Goal: Task Accomplishment & Management: Use online tool/utility

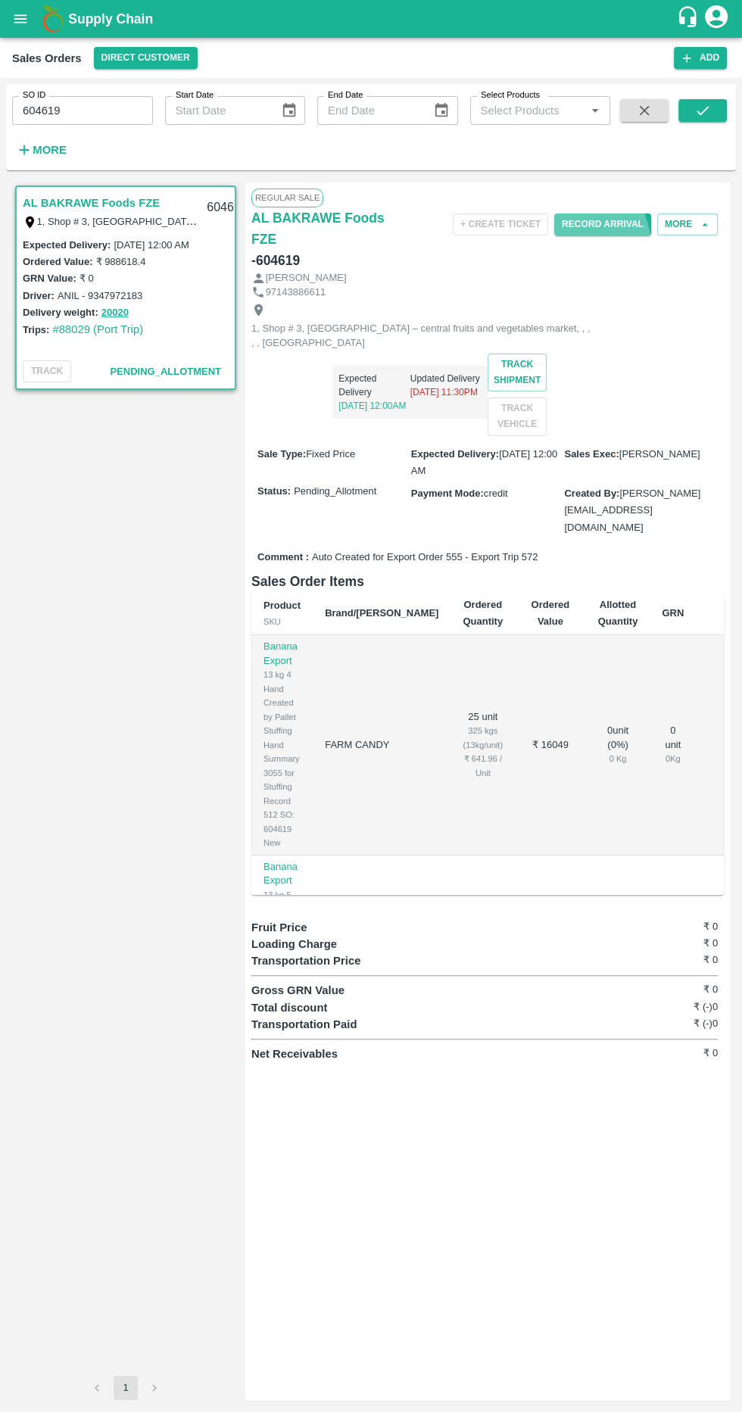
click at [151, 58] on button "Direct Customer" at bounding box center [146, 58] width 104 height 22
click at [171, 113] on li "Tembhurni PH" at bounding box center [137, 114] width 105 height 26
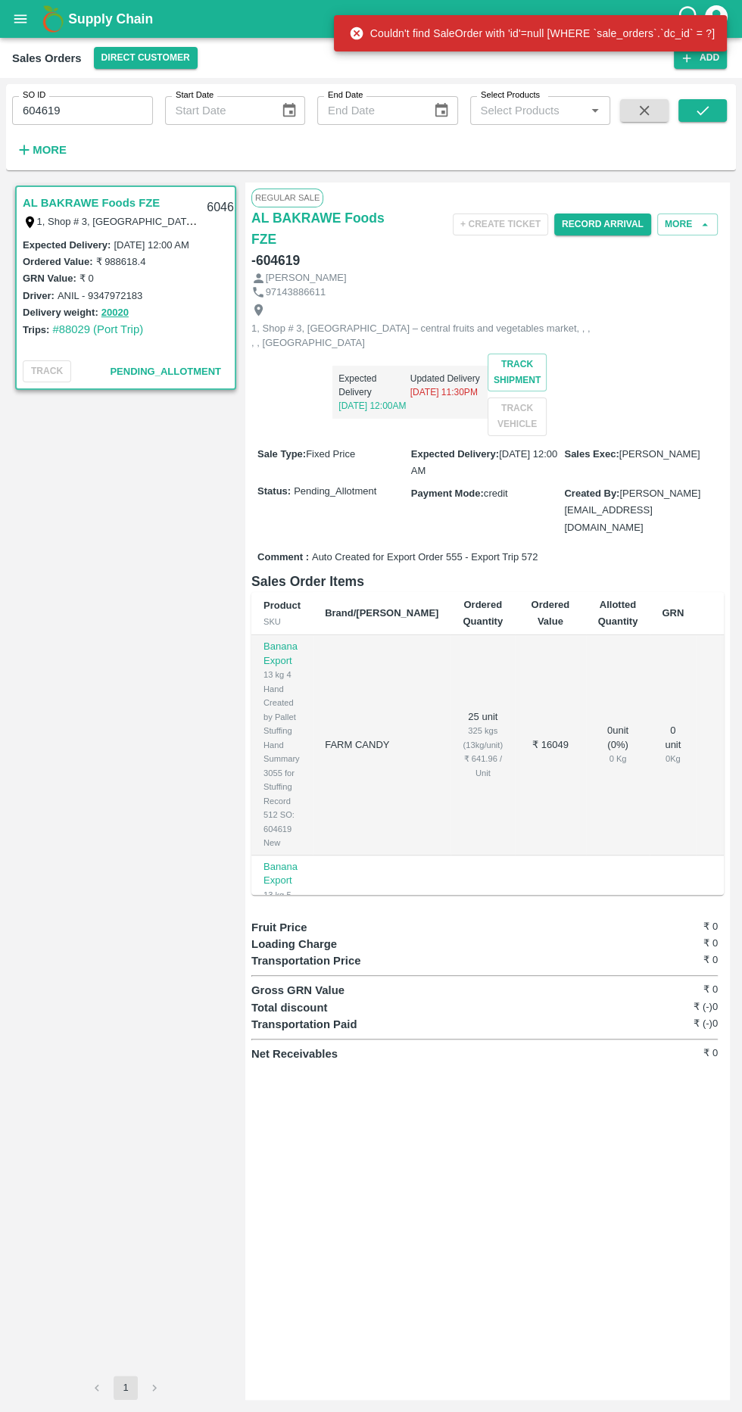
click at [160, 57] on button "Direct Customer" at bounding box center [146, 58] width 104 height 22
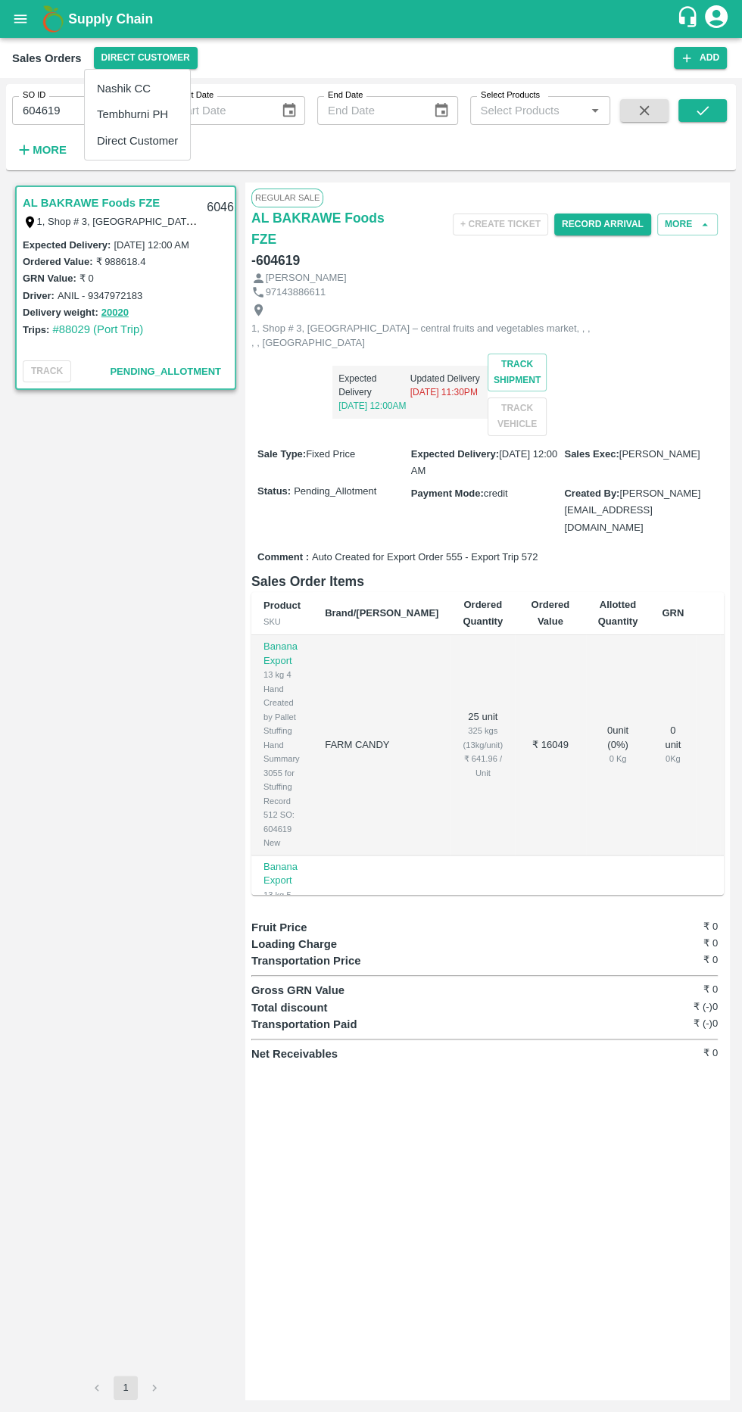
click at [167, 111] on li "Tembhurni PH" at bounding box center [137, 114] width 105 height 26
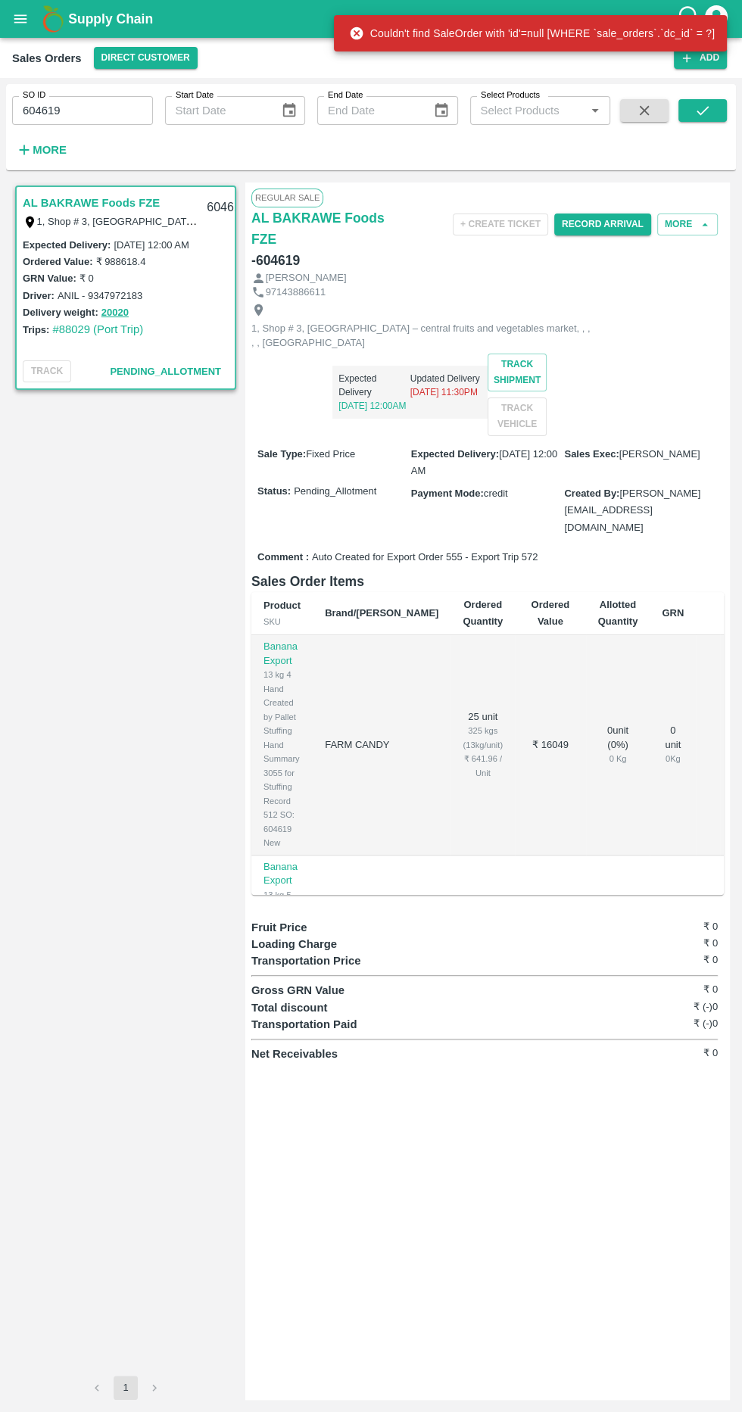
click at [36, 19] on button "open drawer" at bounding box center [20, 19] width 35 height 35
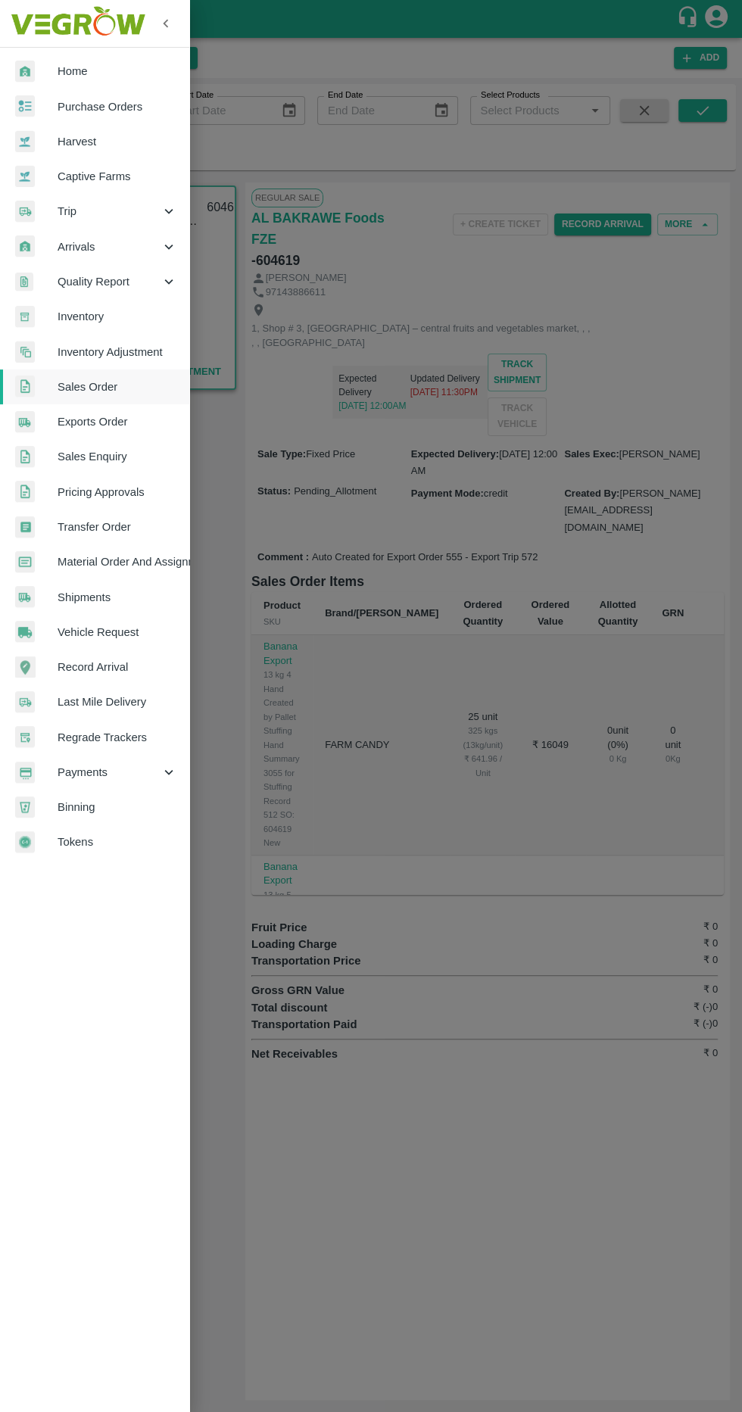
click at [162, 251] on icon at bounding box center [168, 246] width 17 height 17
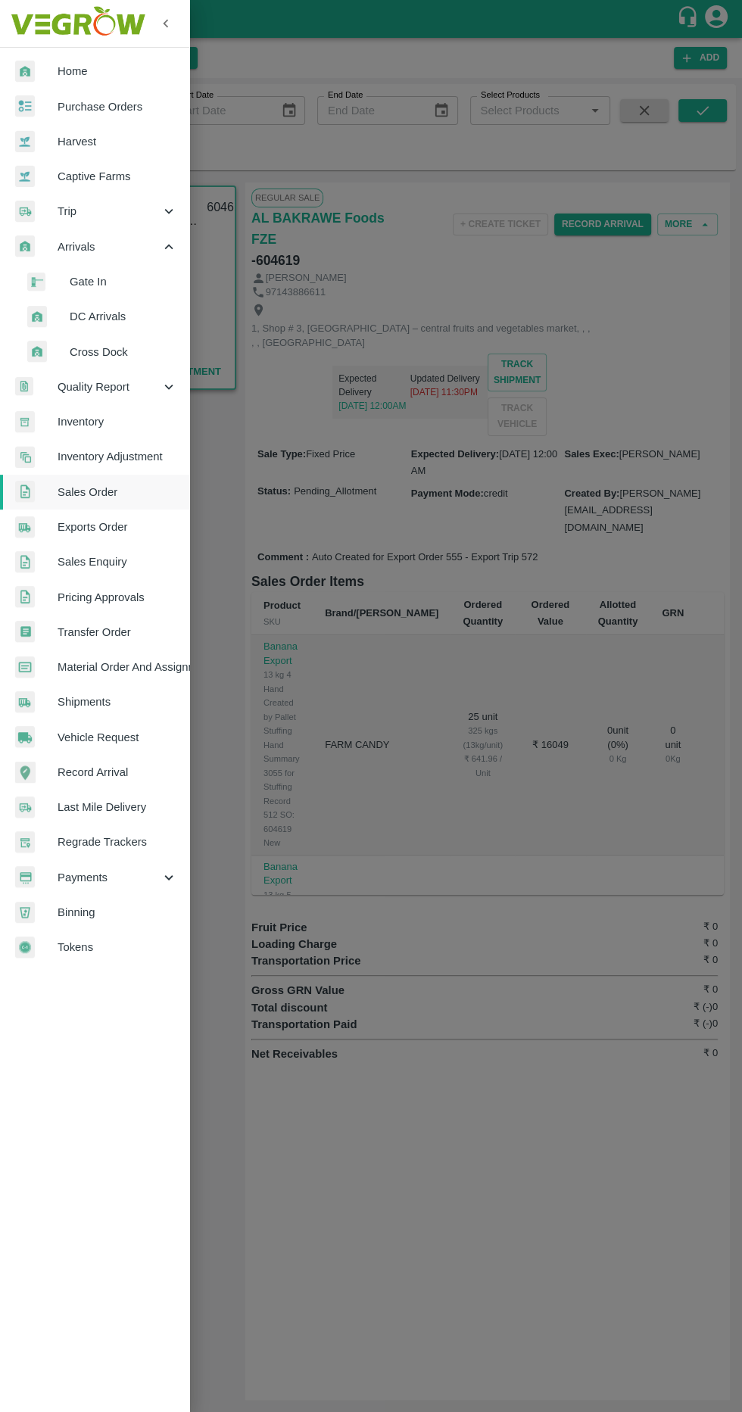
click at [156, 319] on span "DC Arrivals" at bounding box center [123, 316] width 107 height 17
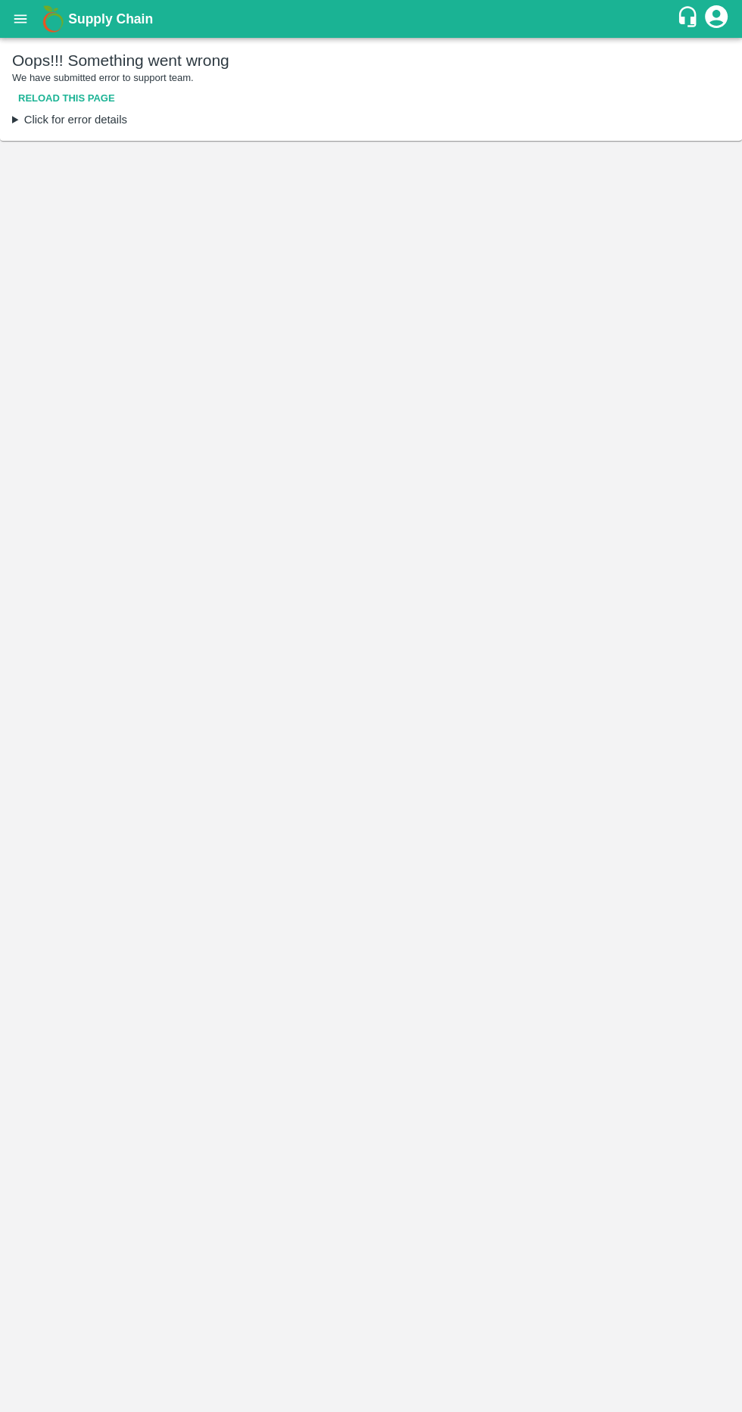
click at [56, 123] on summary "Click for error details" at bounding box center [371, 119] width 718 height 17
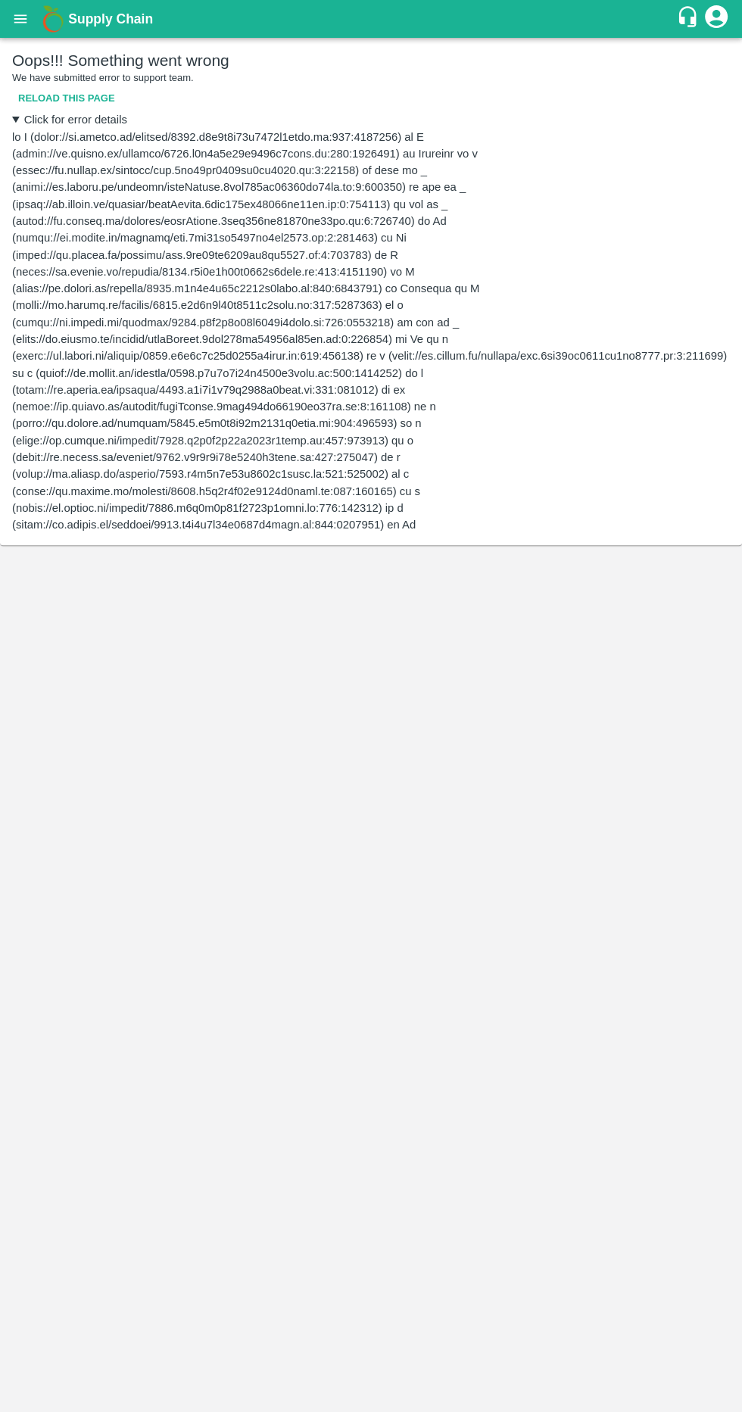
click at [73, 99] on button "Reload this page" at bounding box center [66, 99] width 109 height 26
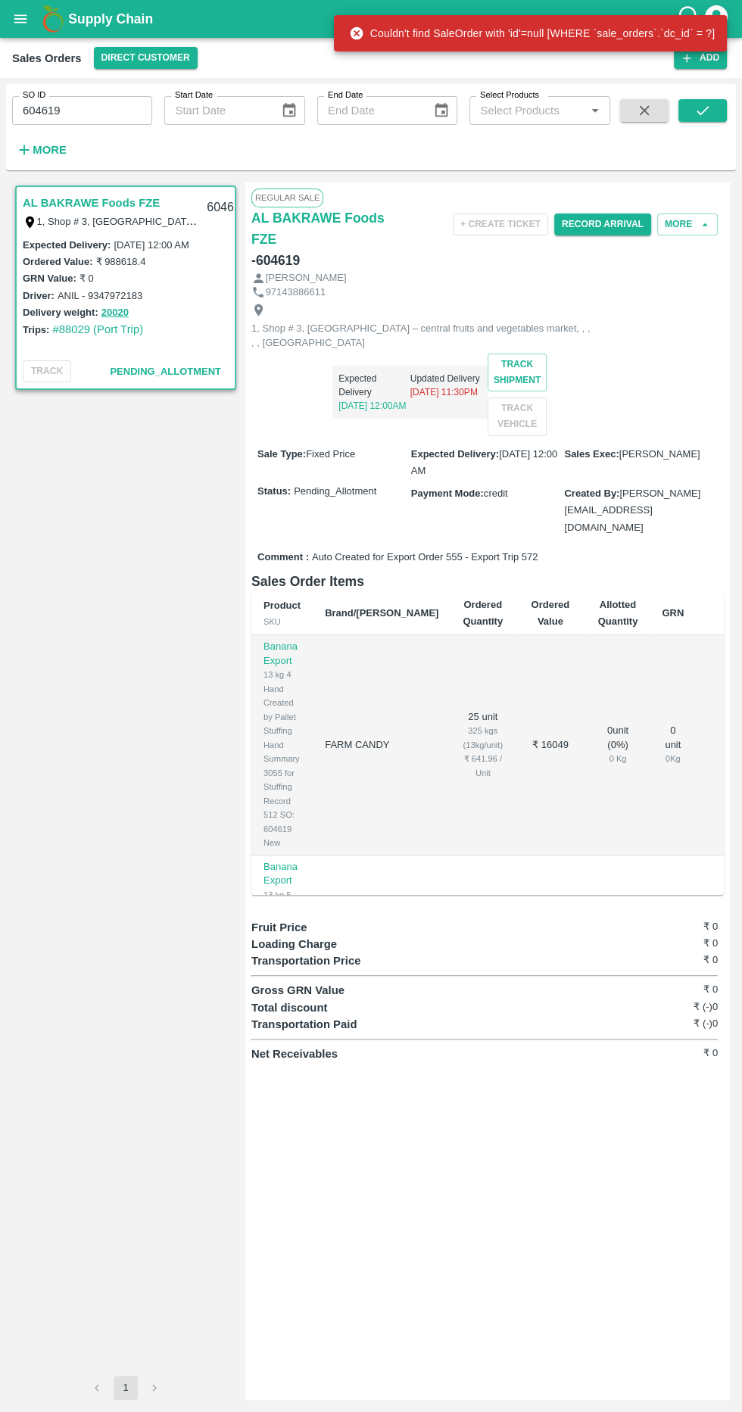
click at [29, 18] on icon "open drawer" at bounding box center [20, 19] width 17 height 17
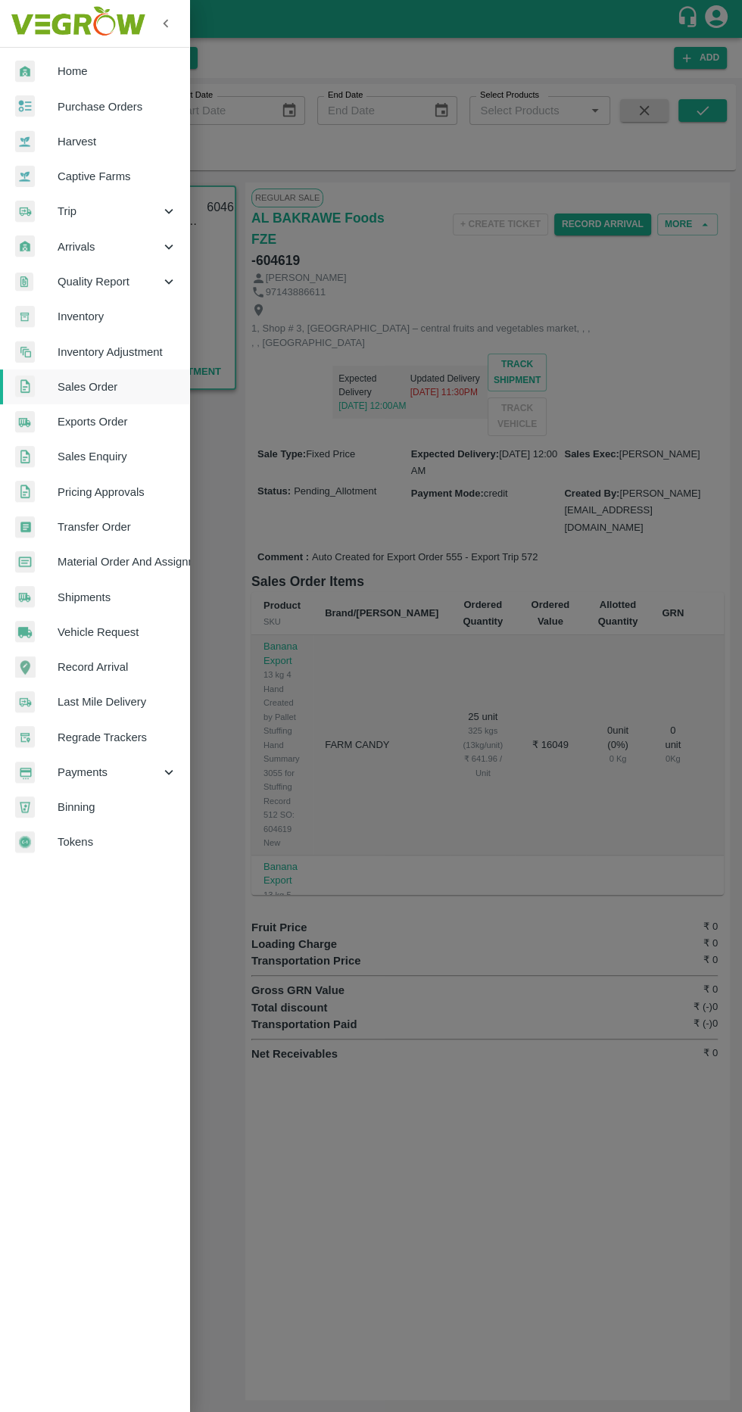
click at [168, 212] on icon at bounding box center [168, 211] width 17 height 17
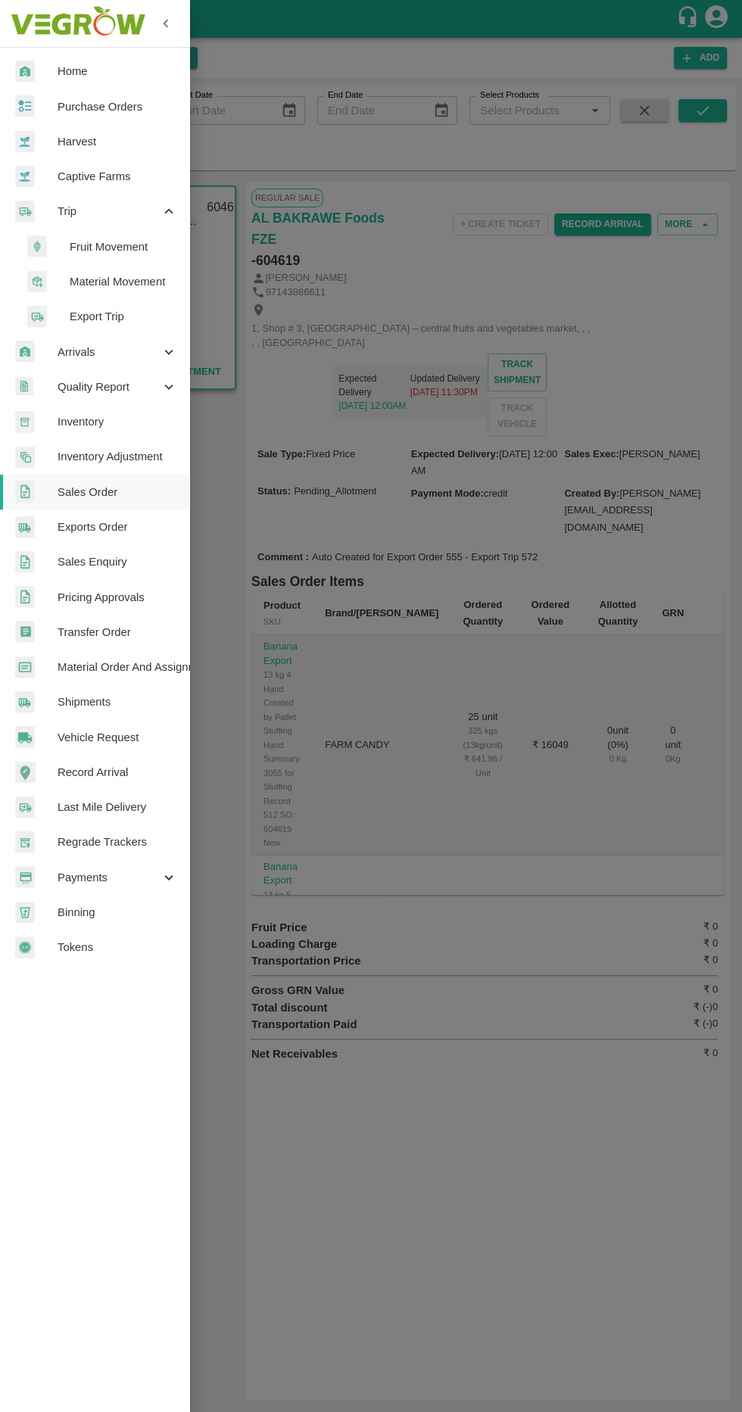
click at [162, 354] on icon at bounding box center [168, 352] width 17 height 17
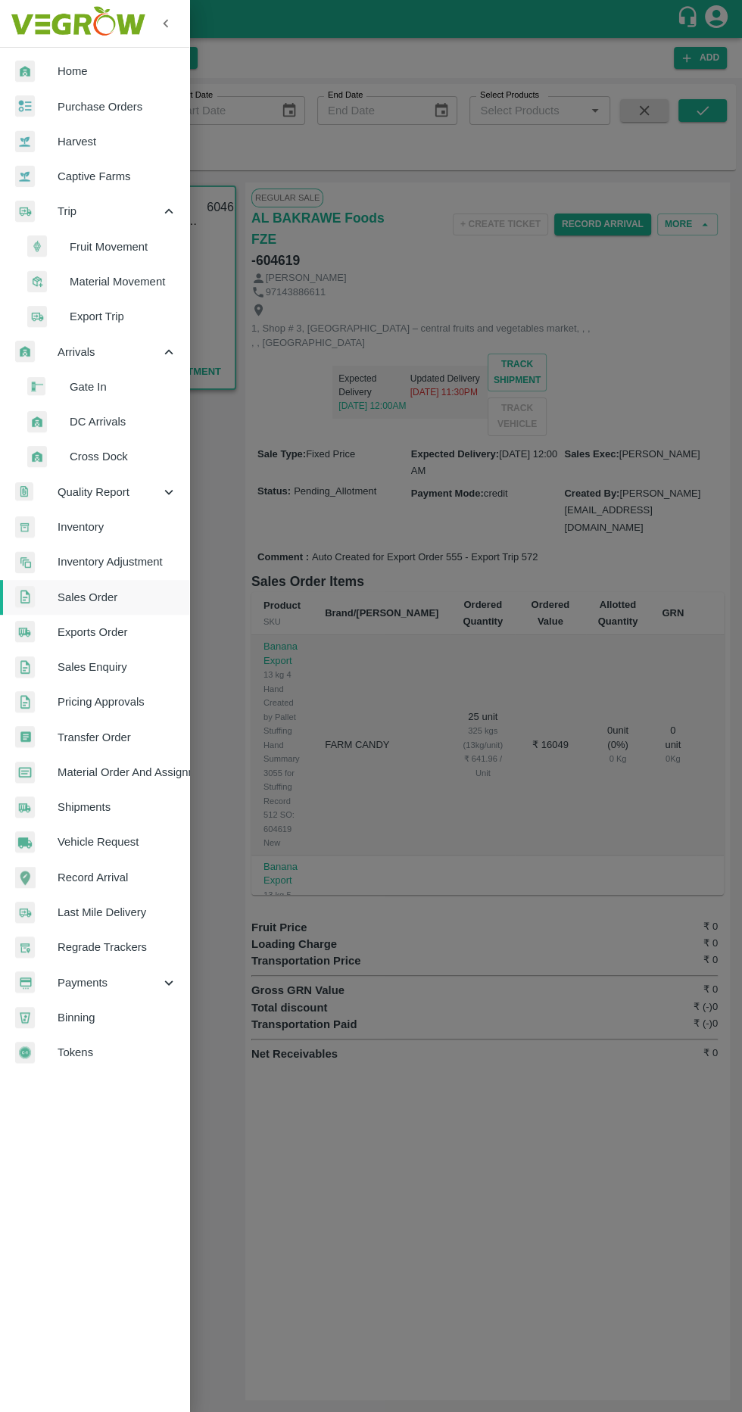
click at [151, 413] on span "DC Arrivals" at bounding box center [123, 421] width 107 height 17
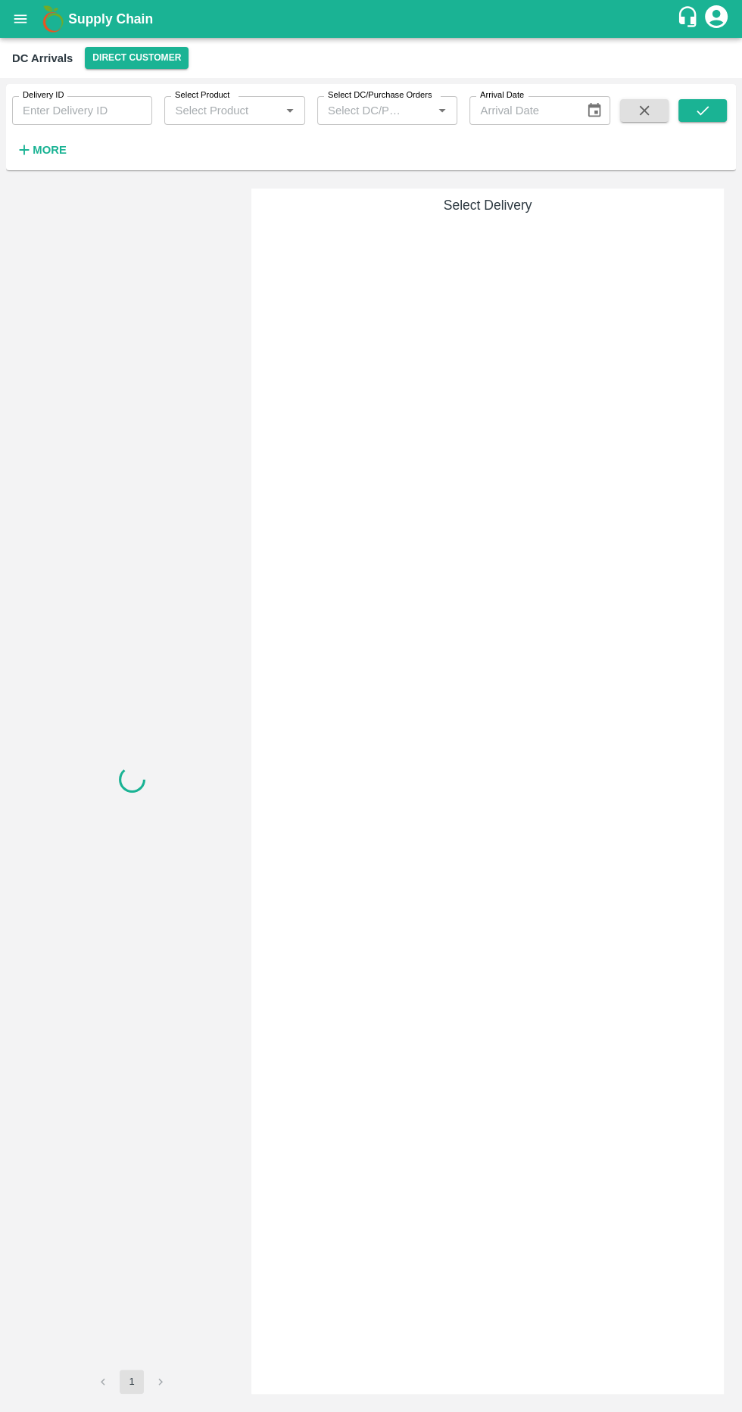
click at [140, 61] on button "Direct Customer" at bounding box center [137, 58] width 104 height 22
click at [162, 101] on li "Nashik CC" at bounding box center [128, 89] width 105 height 26
click at [127, 53] on button "Nashik CC" at bounding box center [118, 58] width 66 height 22
click at [133, 120] on li "Tembhurni PH" at bounding box center [112, 114] width 105 height 26
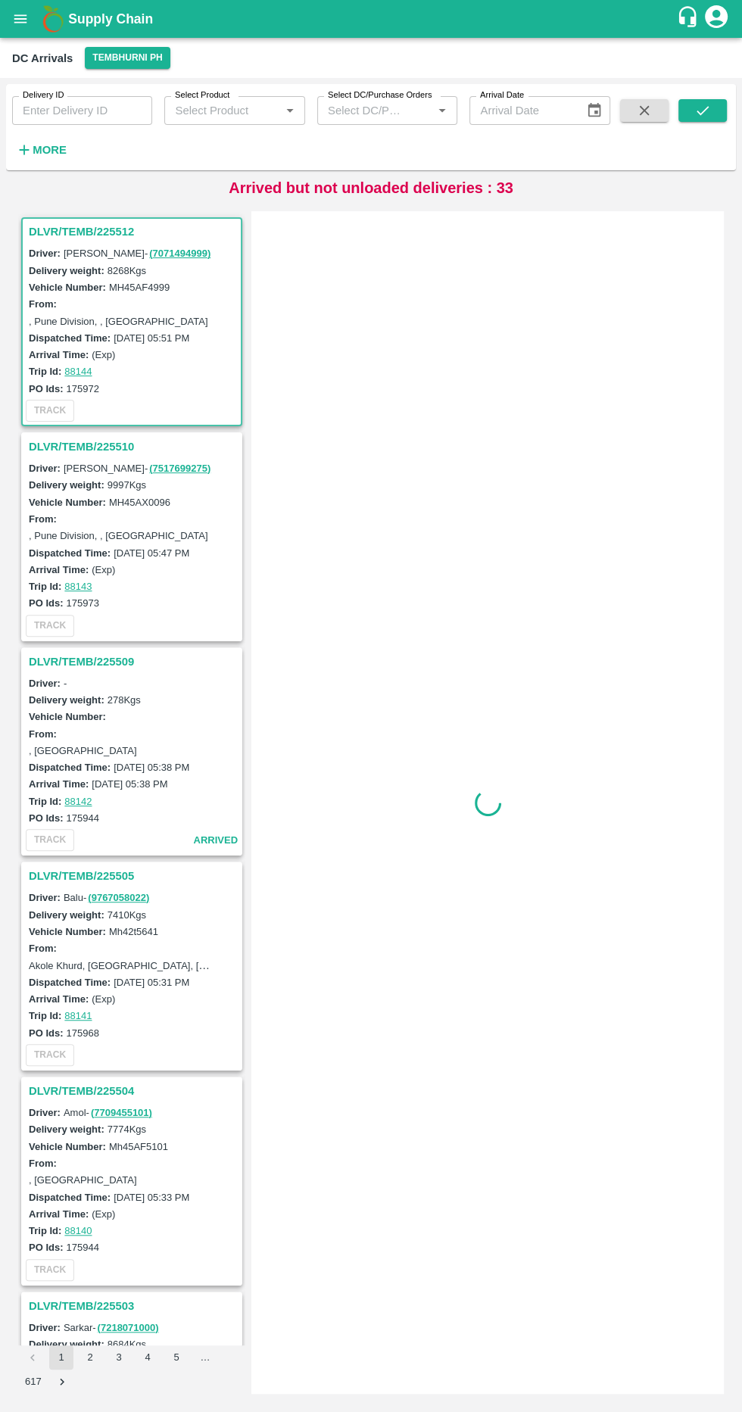
scroll to position [6, 0]
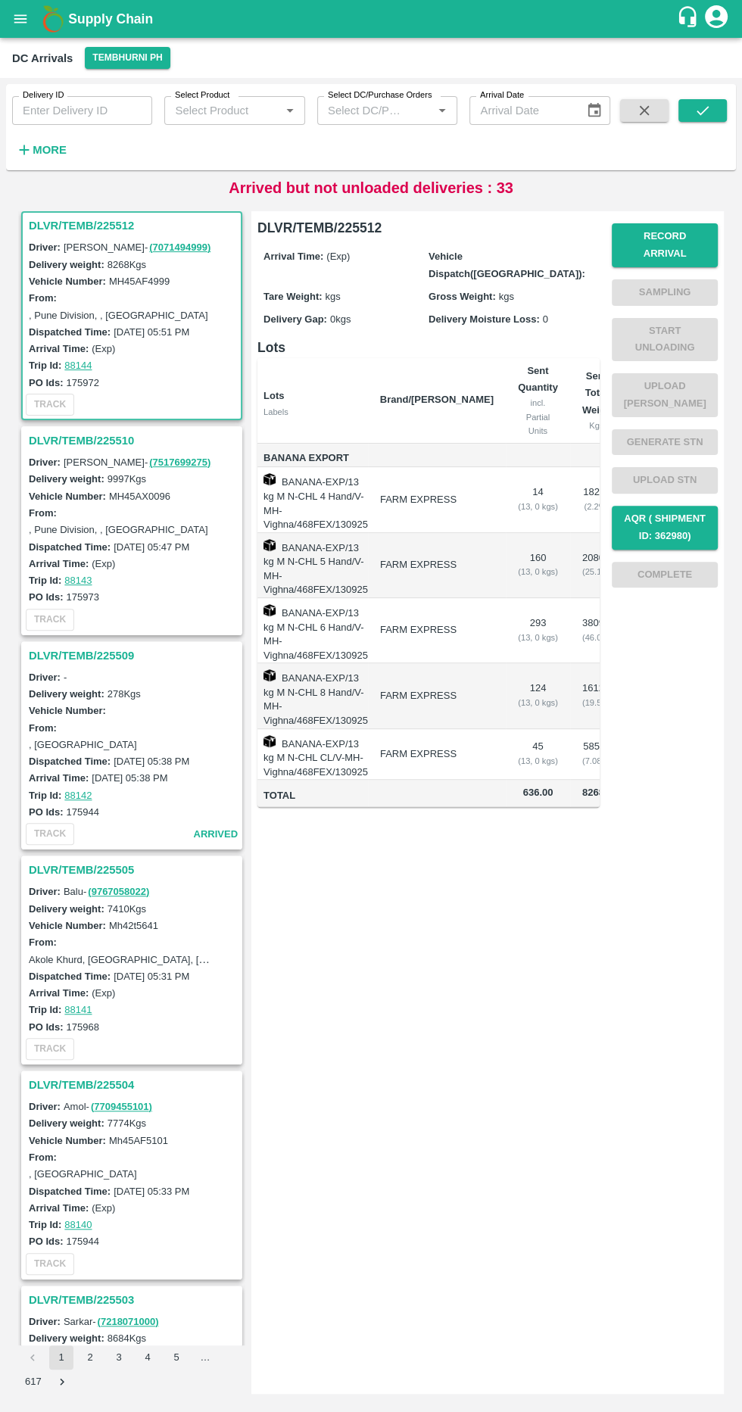
click at [110, 861] on h3 "DLVR/TEMB/225505" at bounding box center [134, 870] width 210 height 20
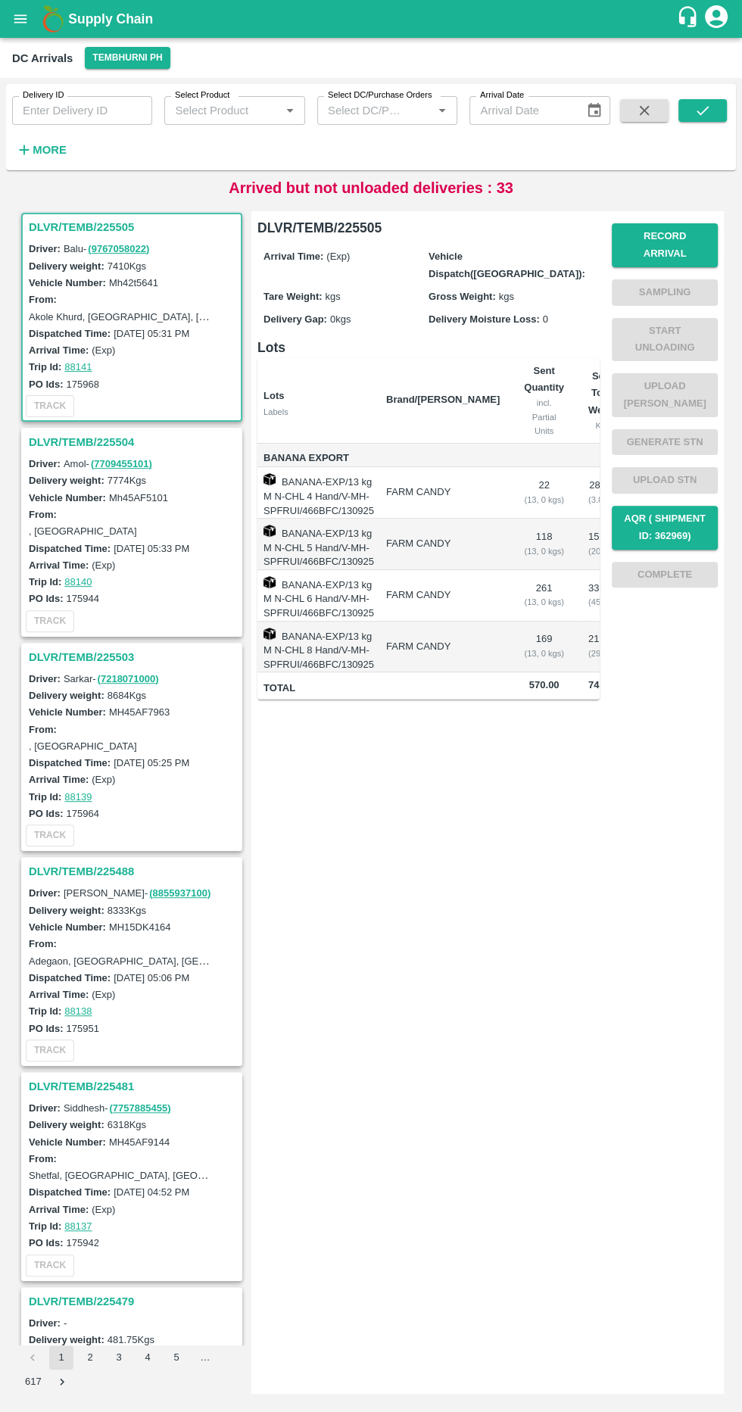
scroll to position [0, 86]
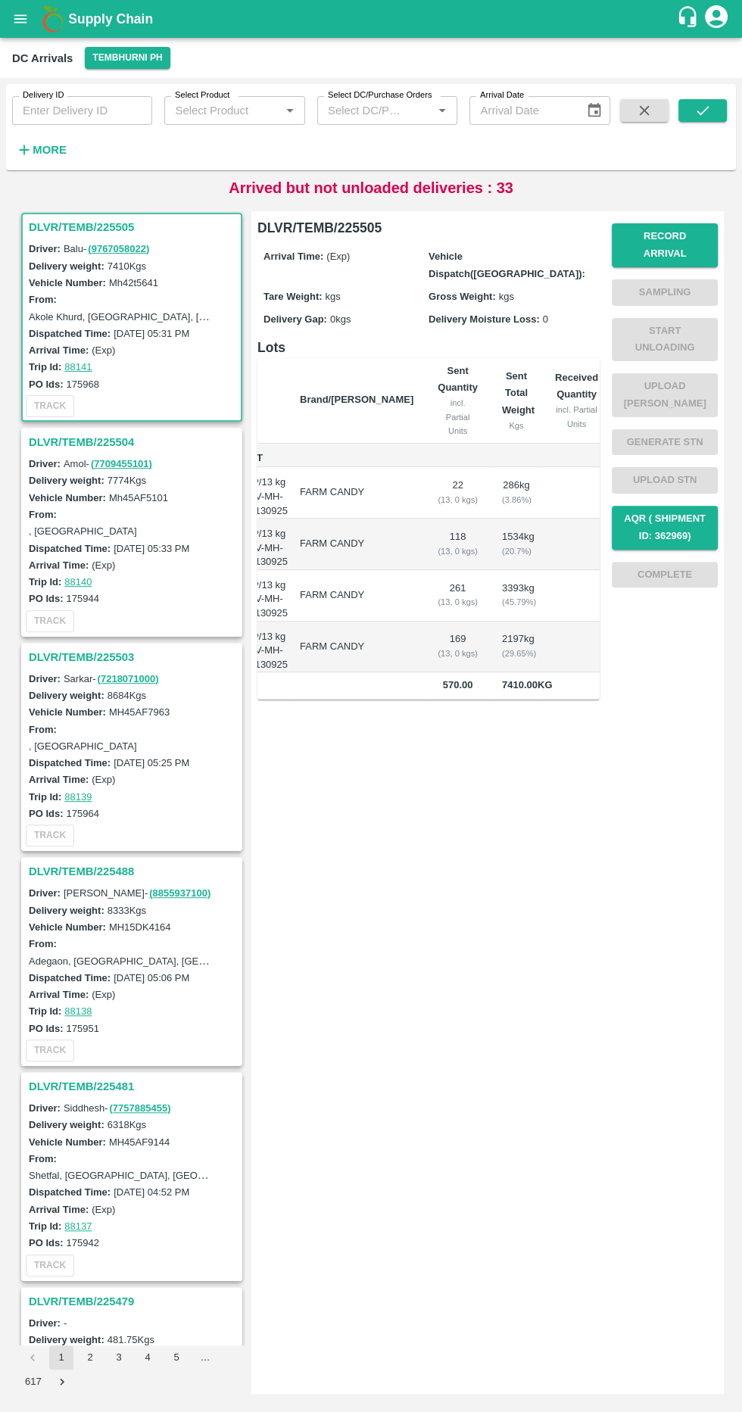
click at [684, 238] on button "Record Arrival" at bounding box center [665, 245] width 106 height 44
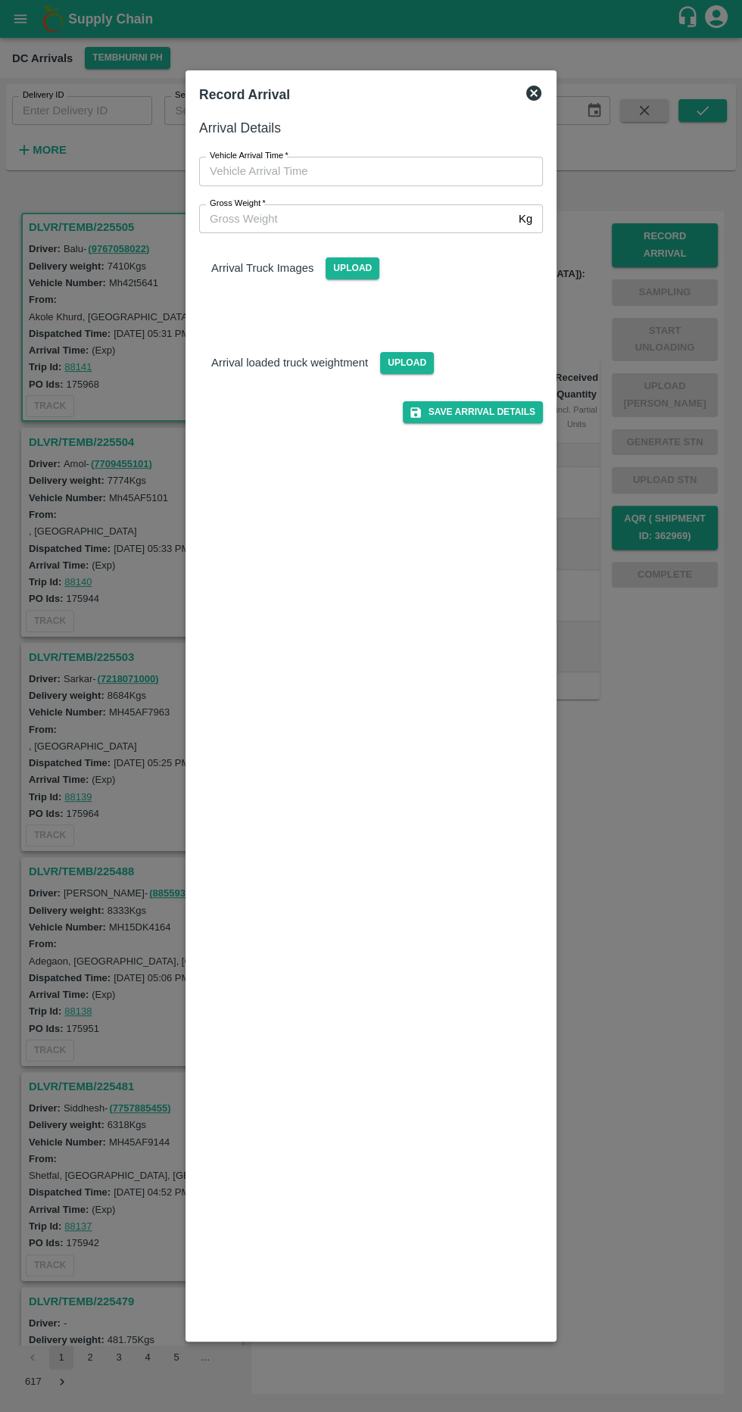
click at [448, 164] on input "Vehicle Arrival Time   *" at bounding box center [365, 171] width 333 height 29
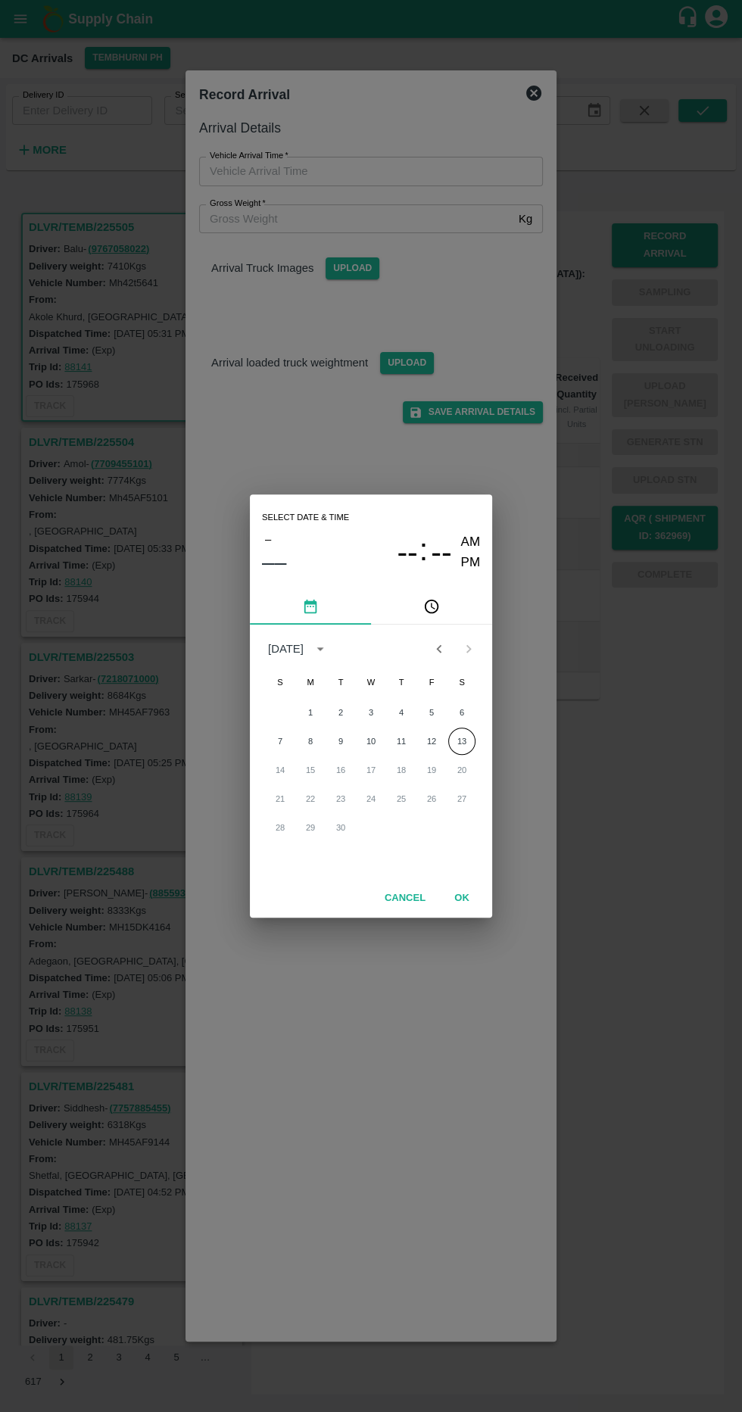
click at [473, 739] on button "13" at bounding box center [461, 740] width 27 height 27
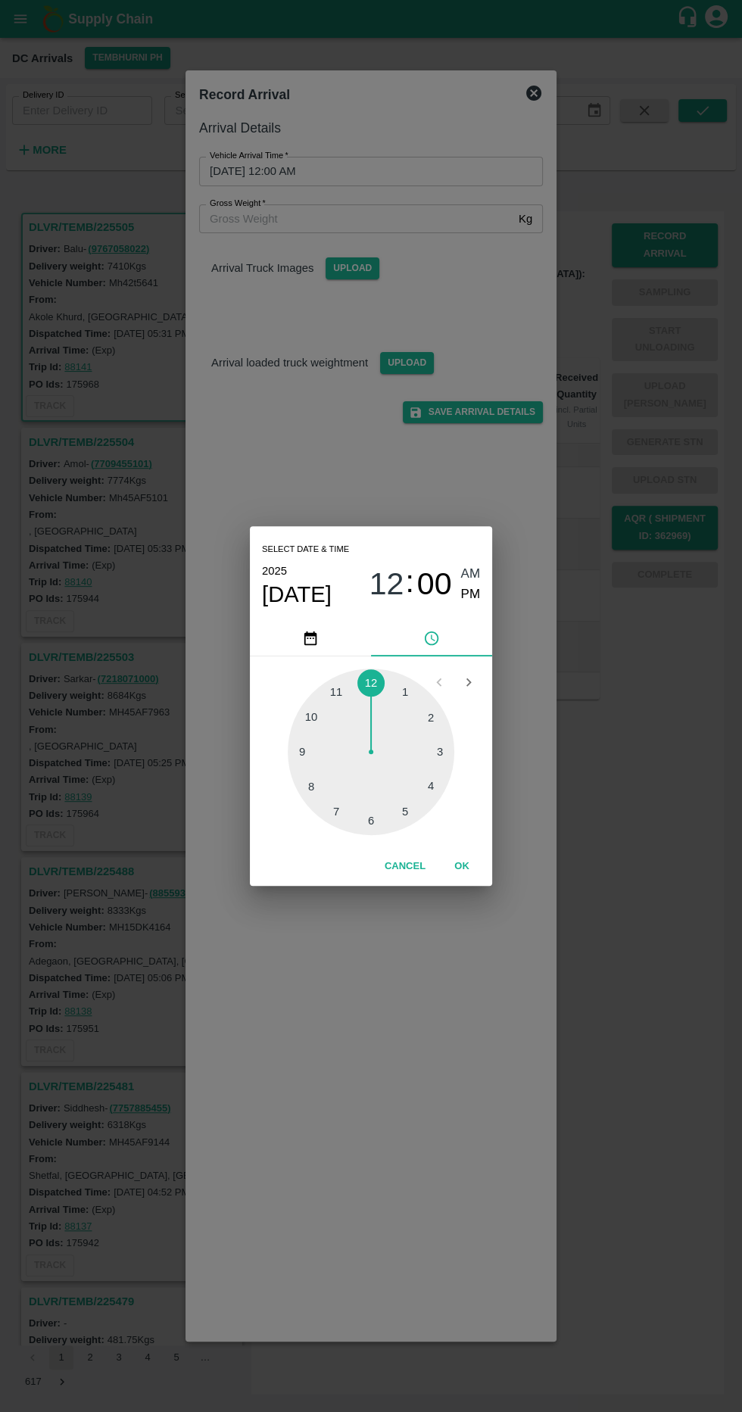
click at [382, 813] on div at bounding box center [371, 751] width 167 height 167
click at [475, 594] on span "PM" at bounding box center [471, 594] width 20 height 20
type input "13/09/2025 06:00 PM"
click at [485, 901] on div "Select date & time 2025 Sep 13 06 : 00 AM PM 05 10 15 20 25 30 35 40 45 50 55 0…" at bounding box center [371, 706] width 742 height 1412
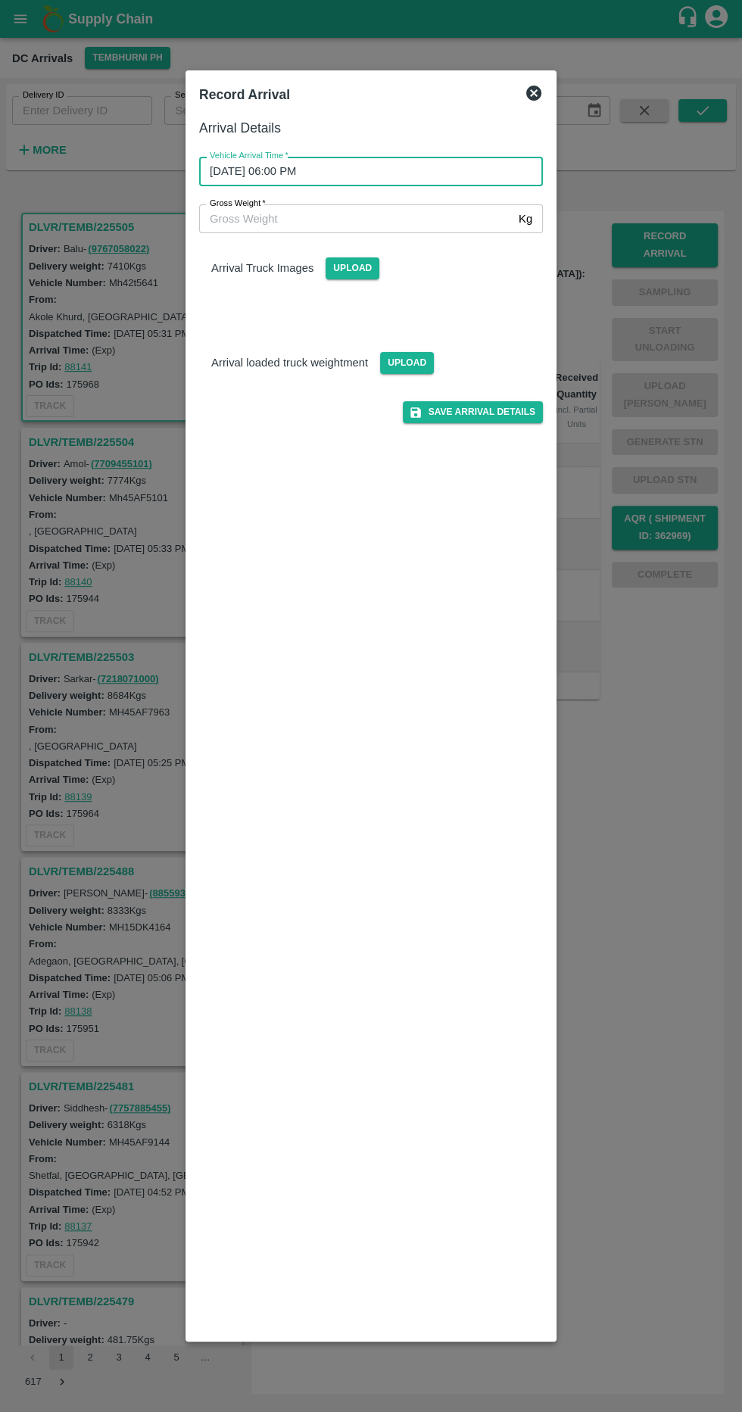
click at [476, 857] on div "Arrival Details Vehicle Arrival Time   * 13/09/2025 06:00 PM Vehicle Arrival Ti…" at bounding box center [371, 722] width 356 height 1223
click at [465, 223] on input "Gross Weight   *" at bounding box center [355, 218] width 313 height 29
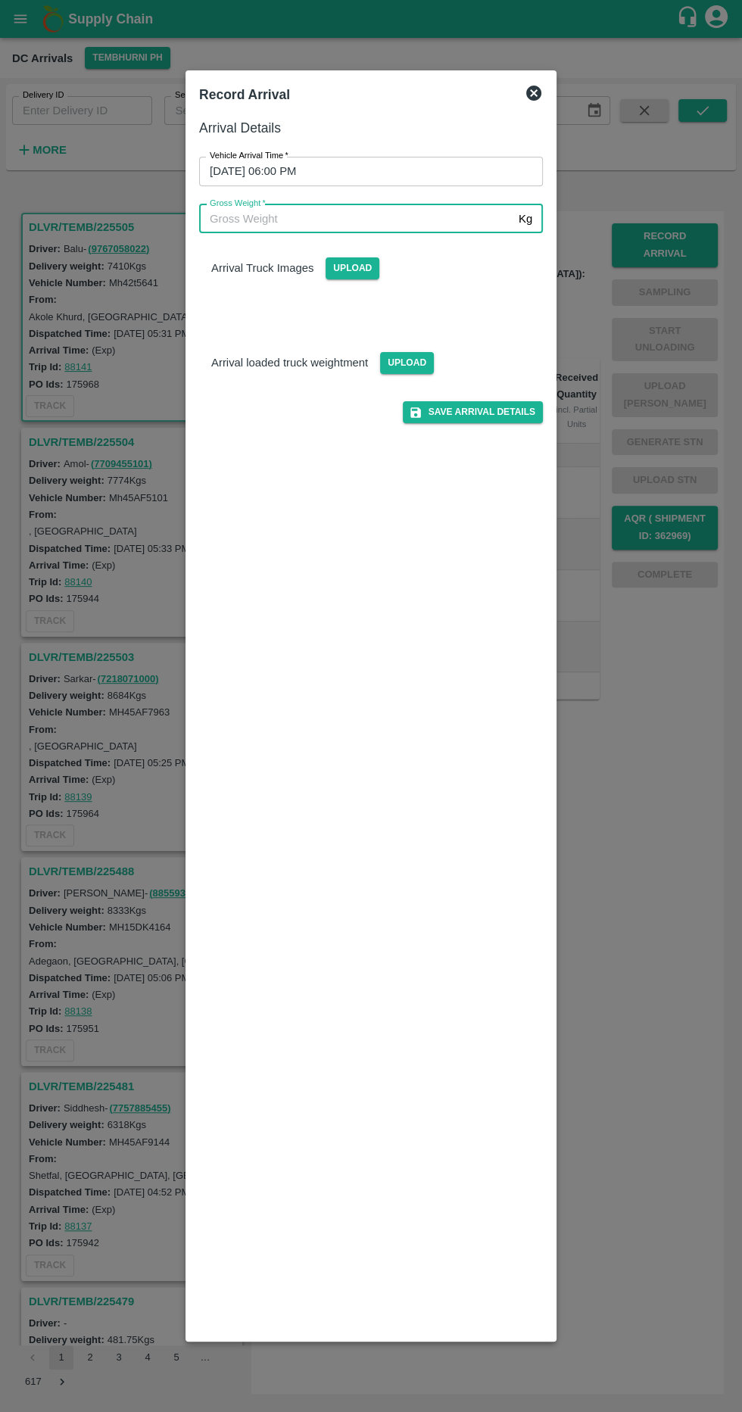
click at [531, 76] on div "Record Arrival Arrival Details Vehicle Arrival Time   * 13/09/2025 06:00 PM Veh…" at bounding box center [370, 705] width 371 height 1271
click at [525, 97] on icon at bounding box center [534, 93] width 18 height 18
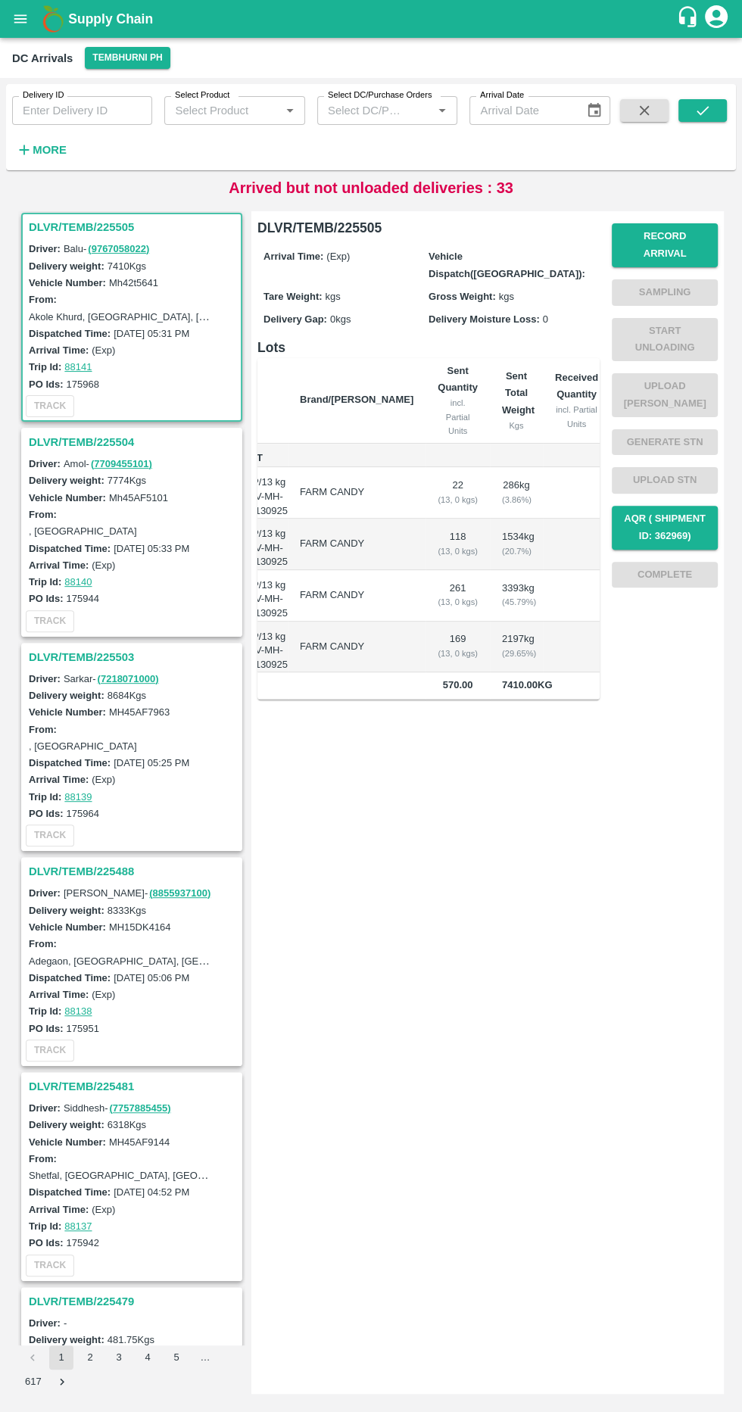
click at [712, 236] on button "Record Arrival" at bounding box center [665, 245] width 106 height 44
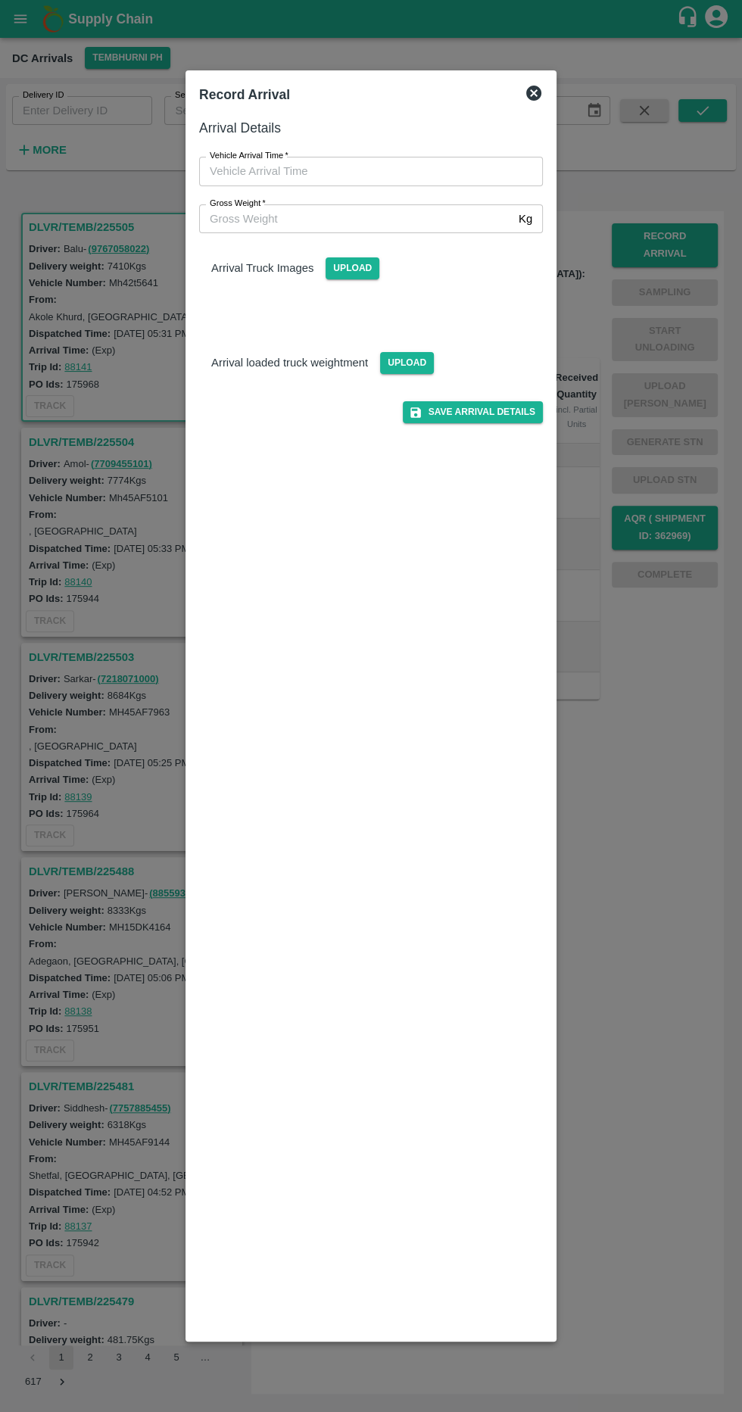
click at [451, 168] on input "Vehicle Arrival Time   *" at bounding box center [365, 171] width 333 height 29
